Goal: Information Seeking & Learning: Learn about a topic

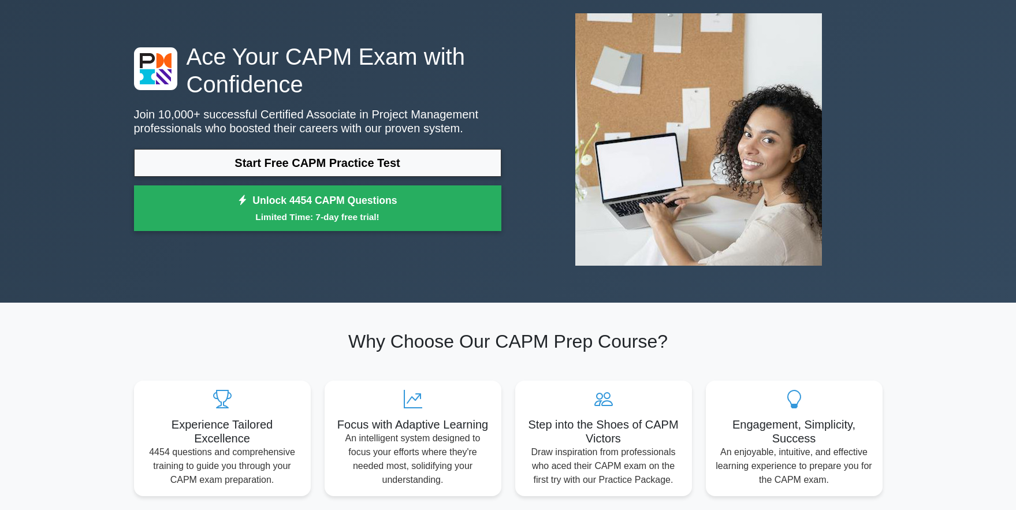
scroll to position [55, 0]
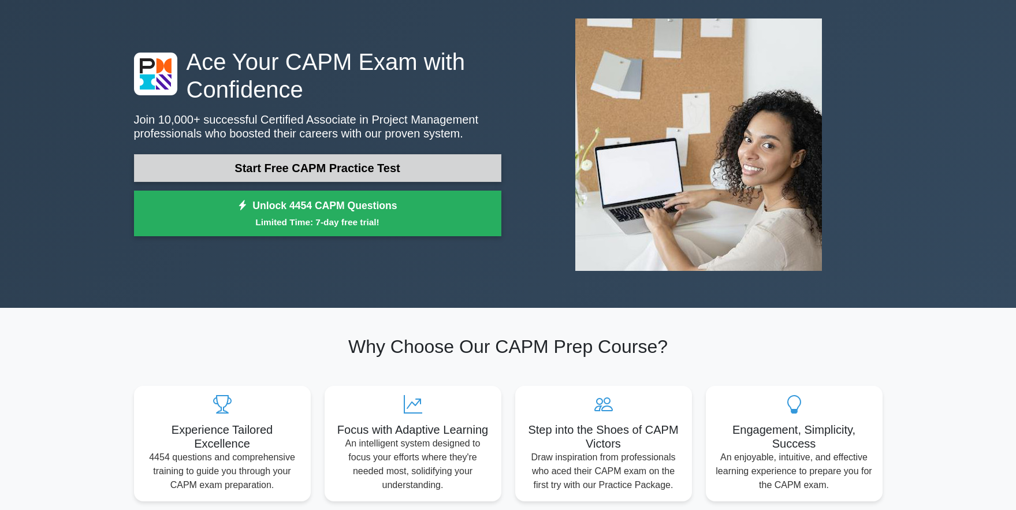
click at [343, 168] on link "Start Free CAPM Practice Test" at bounding box center [317, 168] width 367 height 28
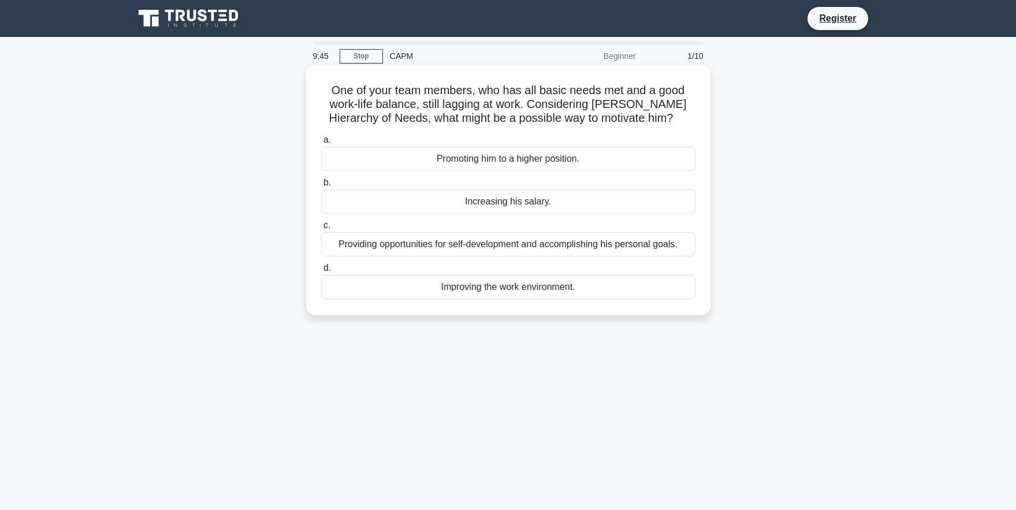
click at [540, 244] on div "Providing opportunities for self-development and accomplishing his personal goa…" at bounding box center [508, 244] width 374 height 24
click at [321, 229] on input "c. Providing opportunities for self-development and accomplishing his personal …" at bounding box center [321, 226] width 0 height 8
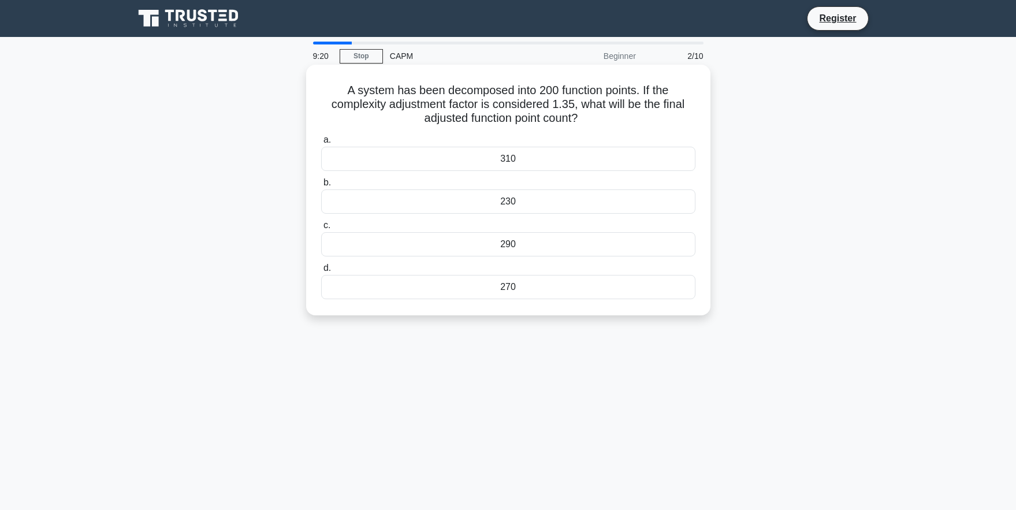
click at [501, 290] on div "270" at bounding box center [508, 287] width 374 height 24
click at [321, 272] on input "d. 270" at bounding box center [321, 268] width 0 height 8
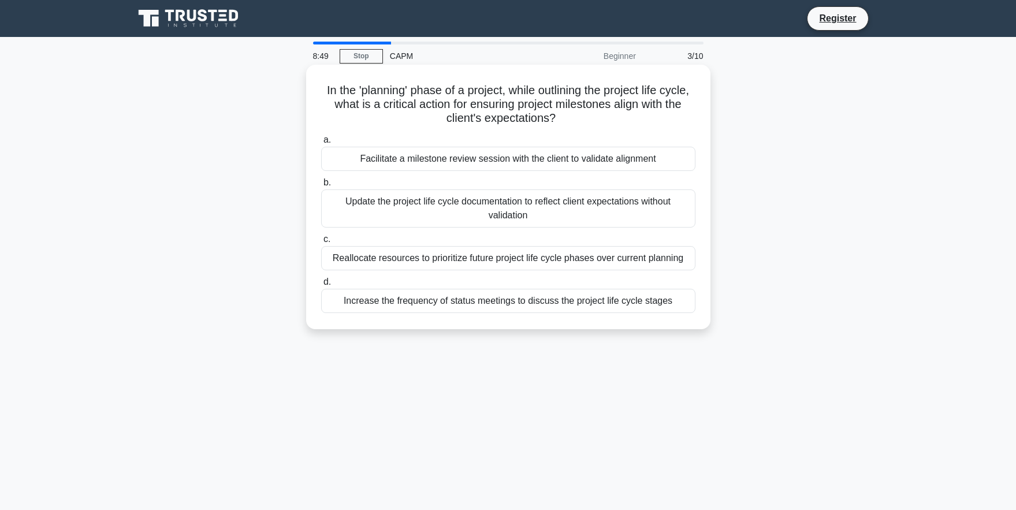
click at [454, 256] on div "Reallocate resources to prioritize future project life cycle phases over curren…" at bounding box center [508, 258] width 374 height 24
click at [321, 243] on input "c. Reallocate resources to prioritize future project life cycle phases over cur…" at bounding box center [321, 240] width 0 height 8
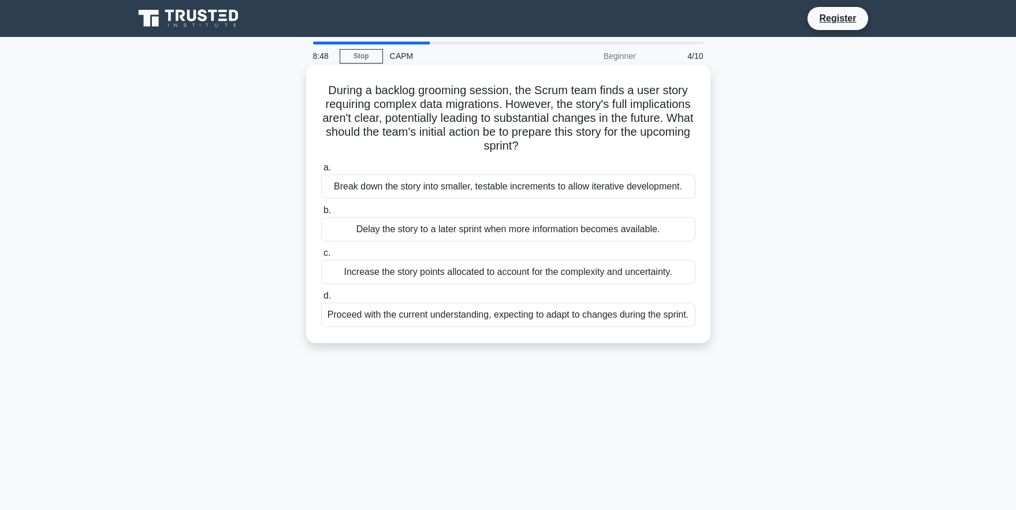
click at [438, 192] on div "Break down the story into smaller, testable increments to allow iterative devel…" at bounding box center [508, 186] width 374 height 24
click at [321, 172] on input "a. Break down the story into smaller, testable increments to allow iterative de…" at bounding box center [321, 168] width 0 height 8
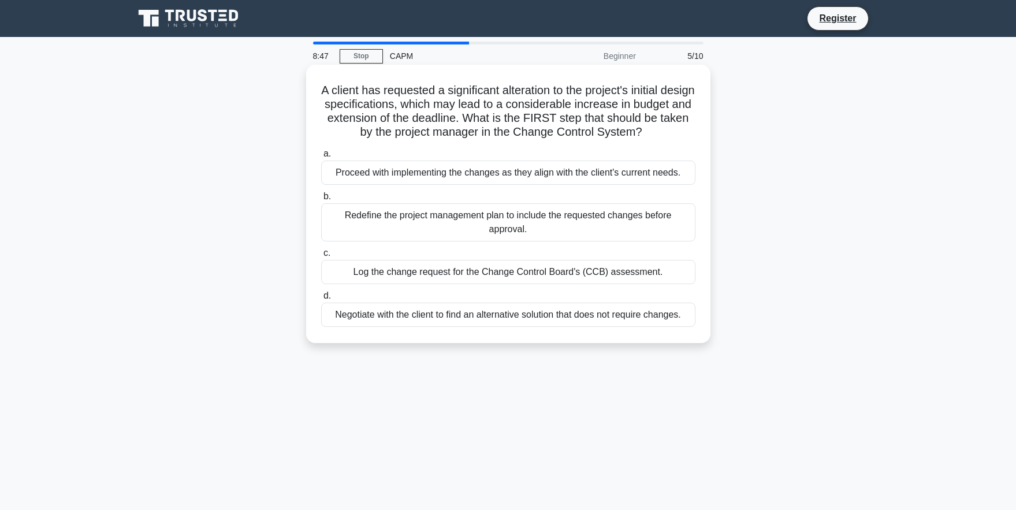
click at [445, 228] on div "Redefine the project management plan to include the requested changes before ap…" at bounding box center [508, 222] width 374 height 38
click at [321, 200] on input "b. Redefine the project management plan to include the requested changes before…" at bounding box center [321, 197] width 0 height 8
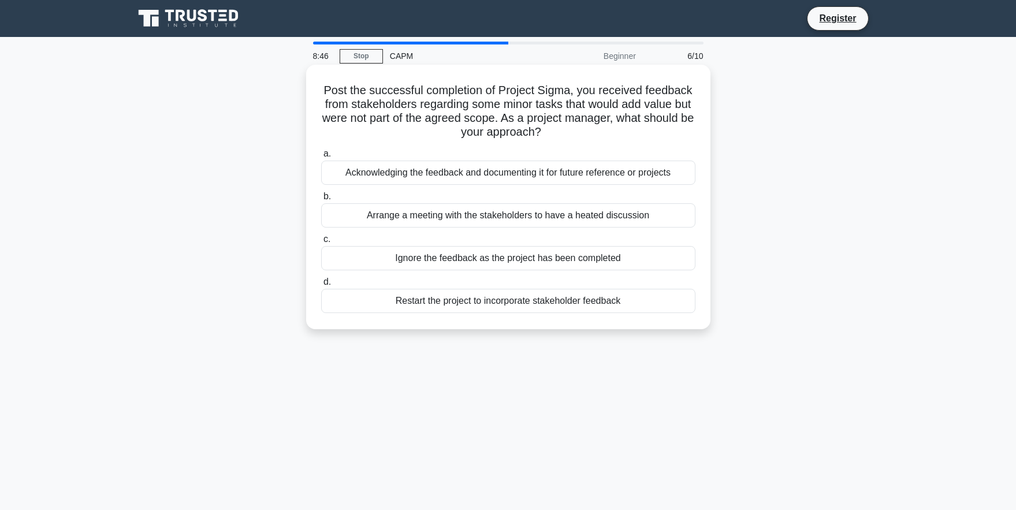
click at [447, 258] on div "Ignore the feedback as the project has been completed" at bounding box center [508, 258] width 374 height 24
click at [321, 243] on input "c. Ignore the feedback as the project has been completed" at bounding box center [321, 240] width 0 height 8
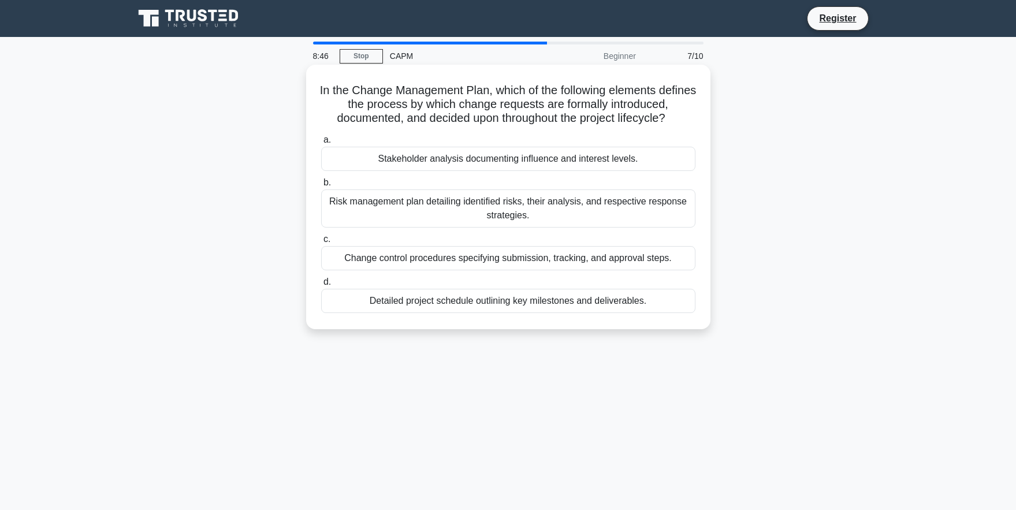
click at [460, 211] on div "Risk management plan detailing identified risks, their analysis, and respective…" at bounding box center [508, 208] width 374 height 38
click at [321, 187] on input "b. Risk management plan detailing identified risks, their analysis, and respect…" at bounding box center [321, 183] width 0 height 8
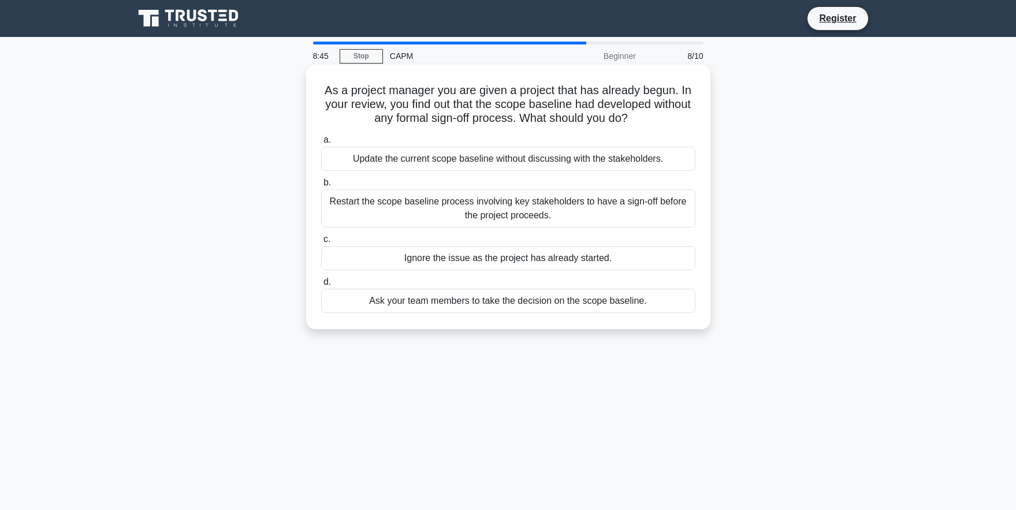
click at [480, 169] on div "Update the current scope baseline without discussing with the stakeholders." at bounding box center [508, 159] width 374 height 24
click at [321, 144] on input "a. Update the current scope baseline without discussing with the stakeholders." at bounding box center [321, 140] width 0 height 8
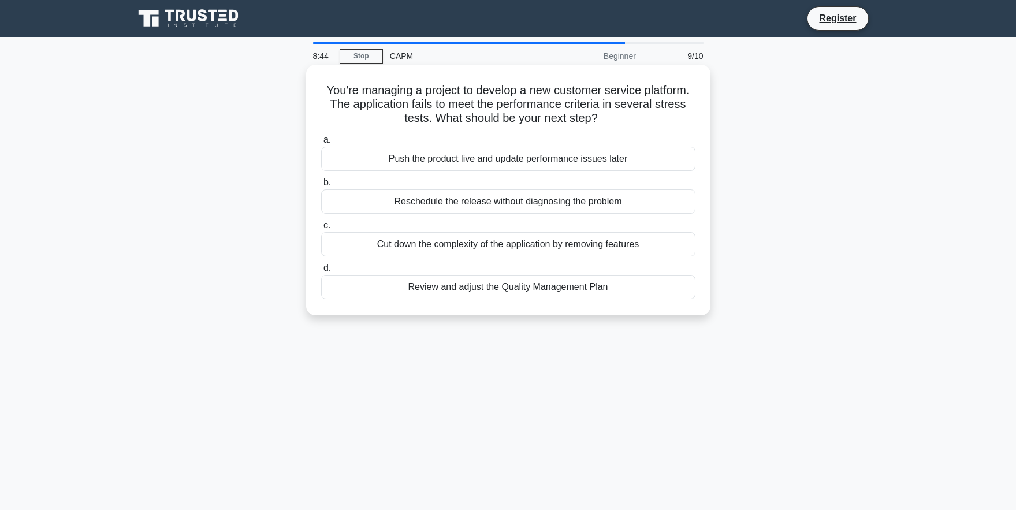
click at [468, 243] on div "Cut down the complexity of the application by removing features" at bounding box center [508, 244] width 374 height 24
click at [321, 229] on input "c. Cut down the complexity of the application by removing features" at bounding box center [321, 226] width 0 height 8
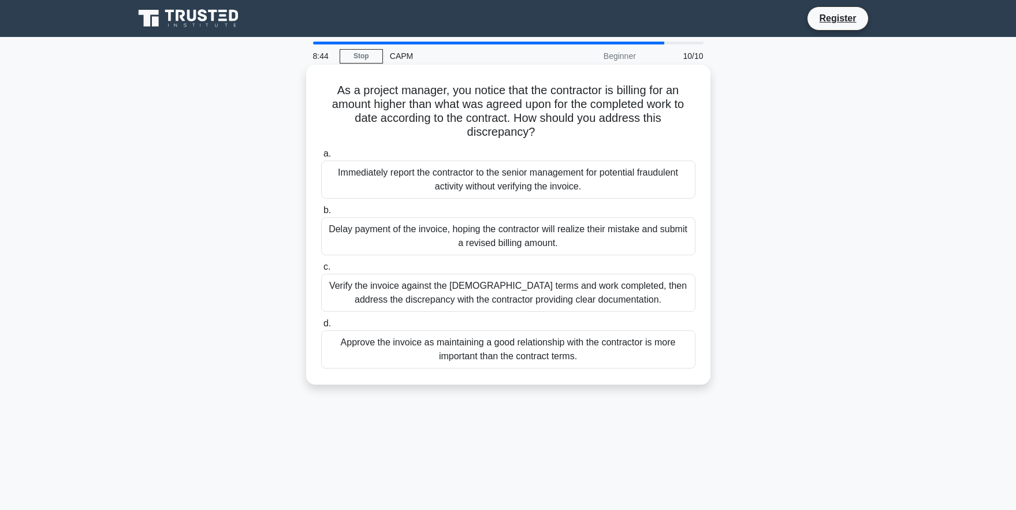
click at [467, 230] on div "Delay payment of the invoice, hoping the contractor will realize their mistake …" at bounding box center [508, 236] width 374 height 38
click at [321, 214] on input "[PERSON_NAME] payment of the invoice, hoping the contractor will realize their …" at bounding box center [321, 211] width 0 height 8
